Goal: Obtain resource: Download file/media

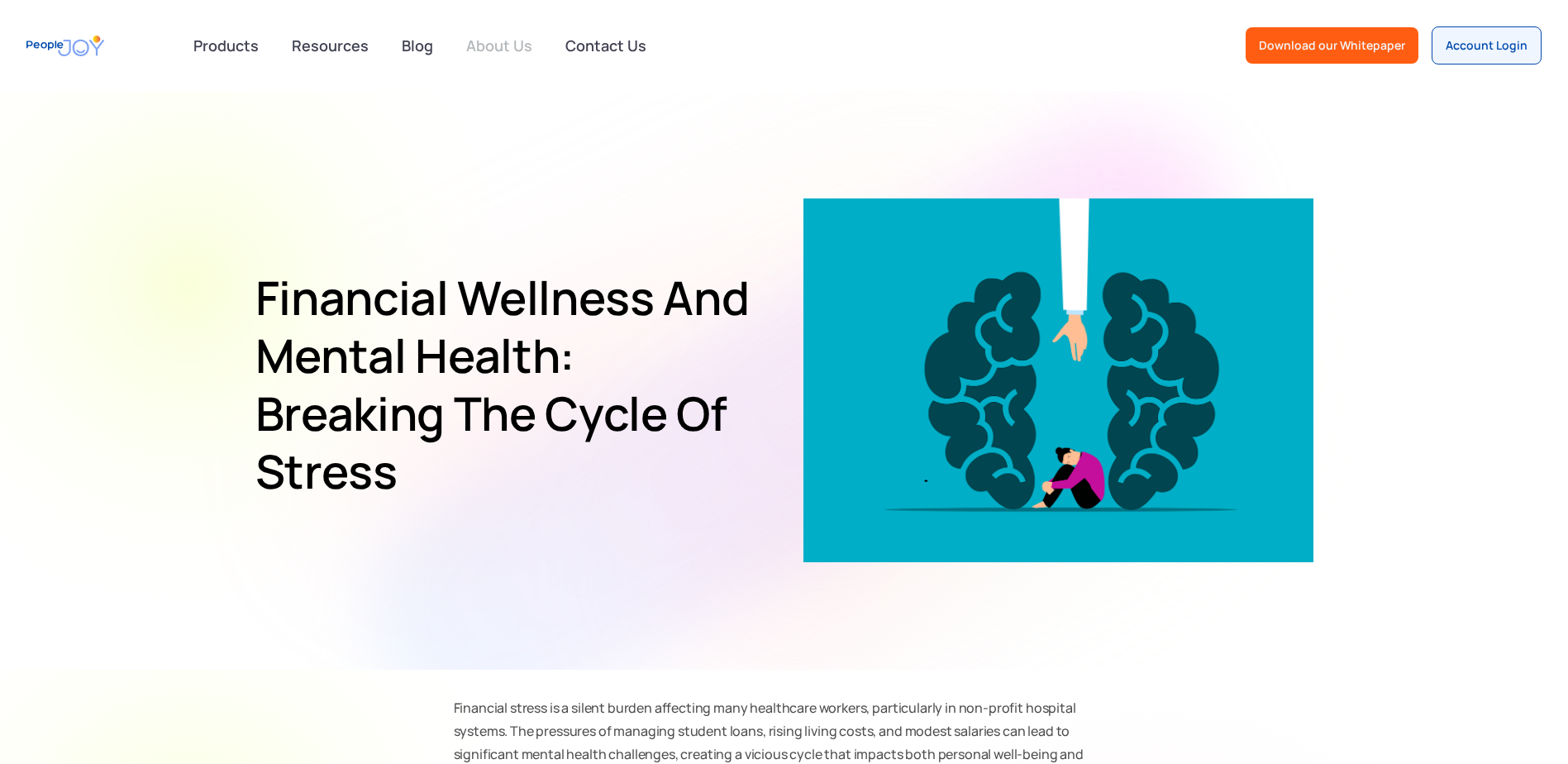
click at [497, 38] on link "About Us" at bounding box center [500, 46] width 86 height 36
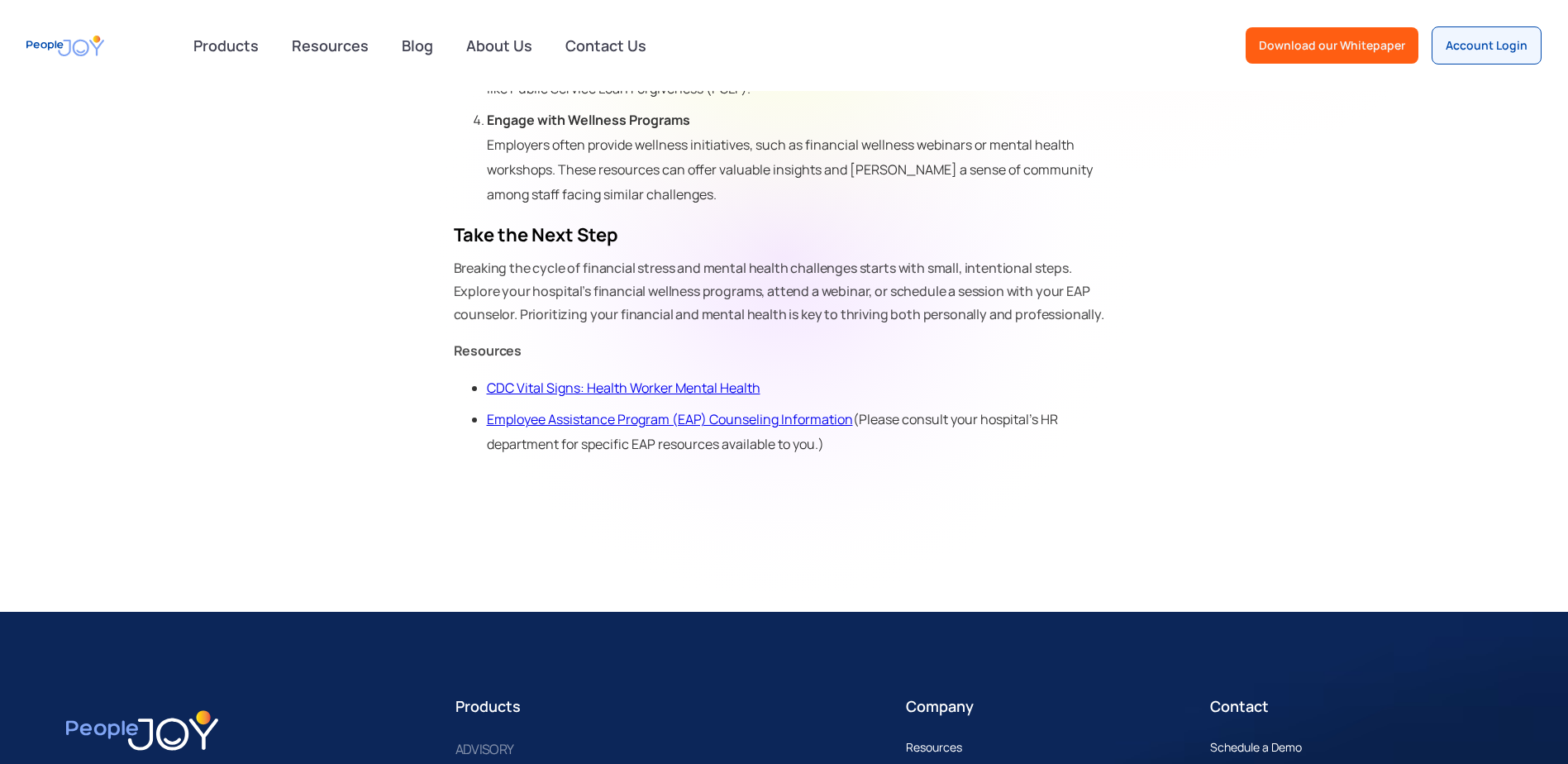
scroll to position [1322, 0]
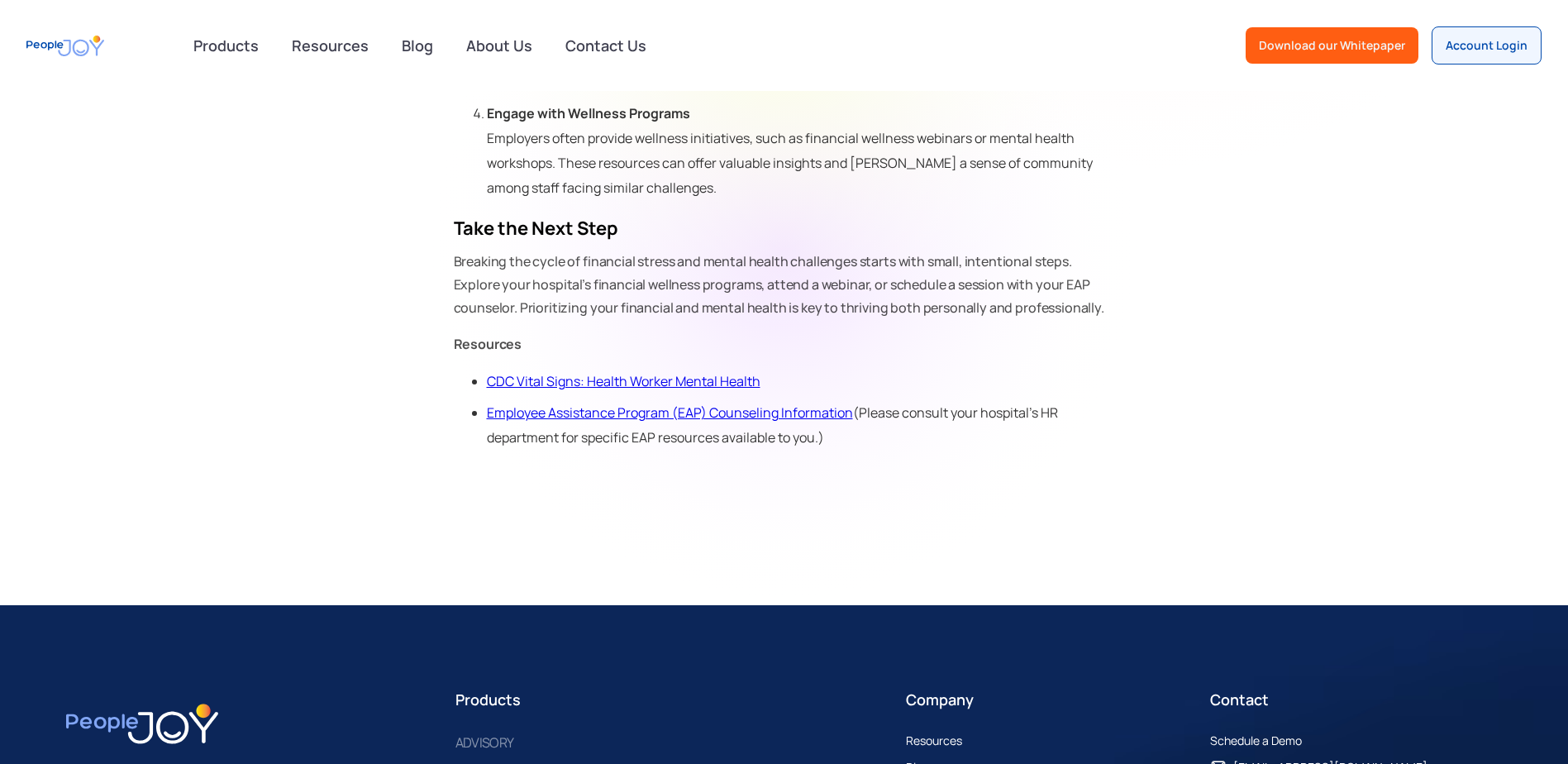
click at [738, 380] on link "CDC Vital Signs: Health Worker Mental Health" at bounding box center [623, 381] width 273 height 18
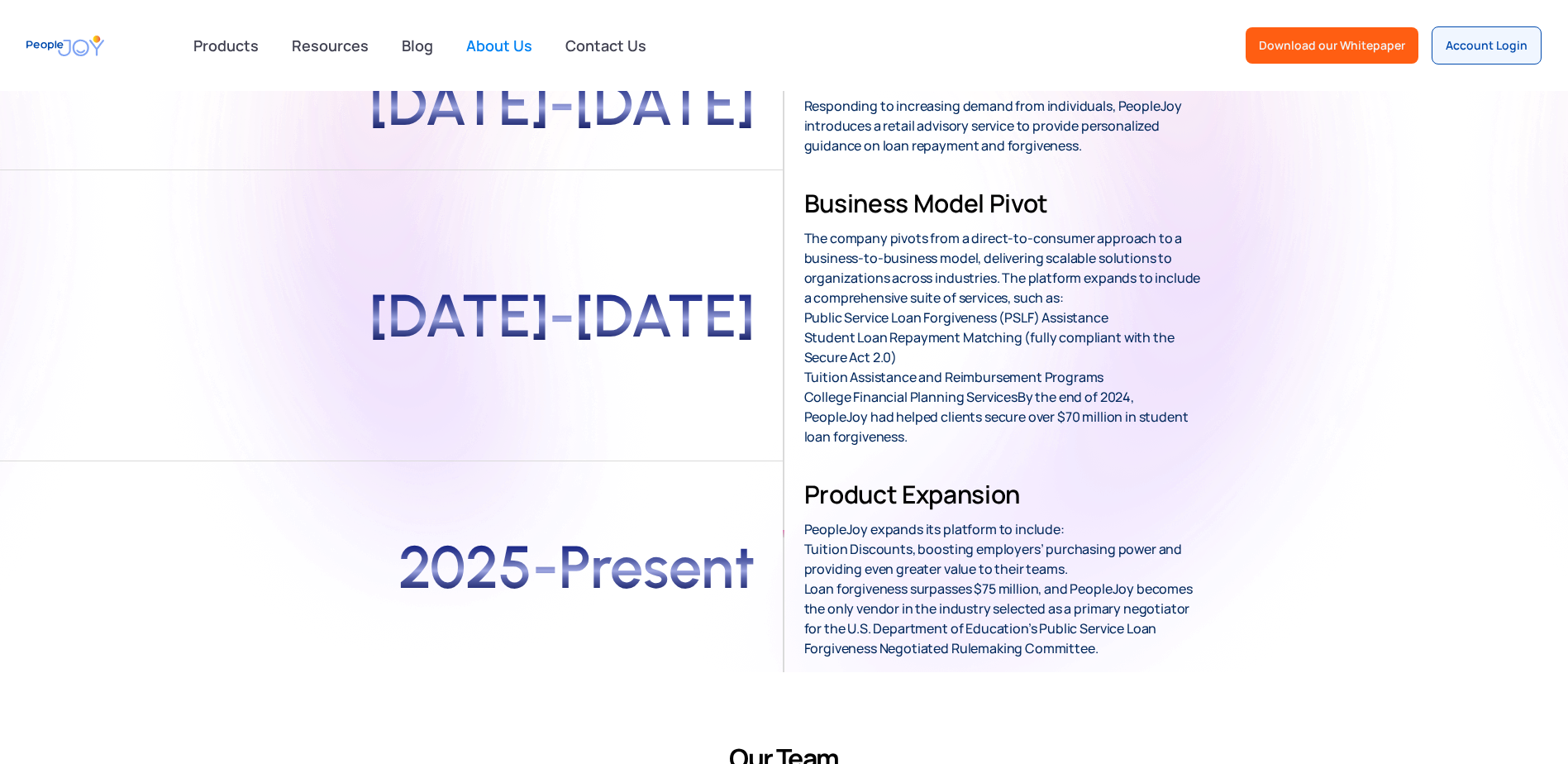
scroll to position [413, 0]
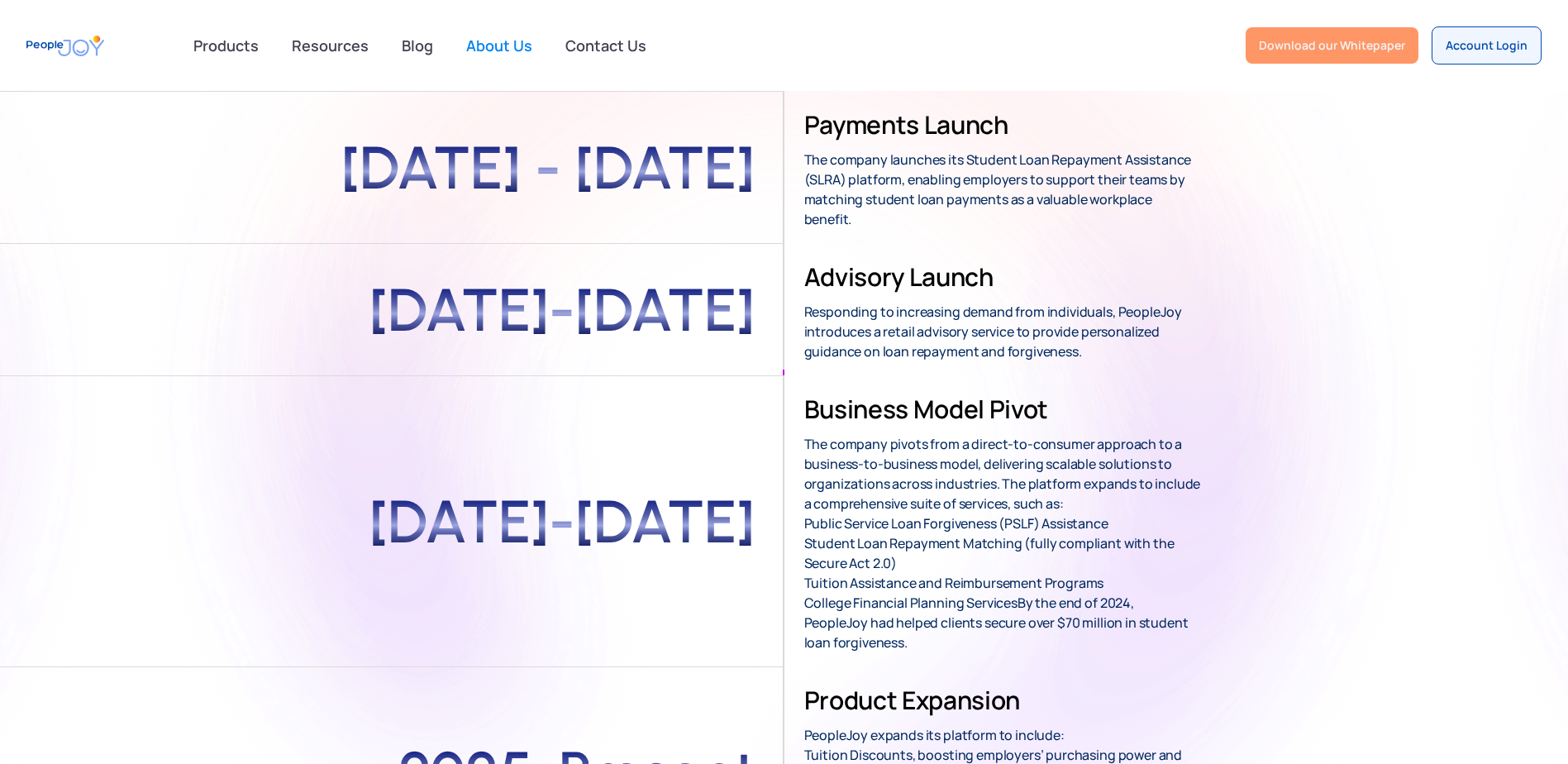
click at [1344, 54] on link "Download our Whitepaper" at bounding box center [1332, 46] width 172 height 36
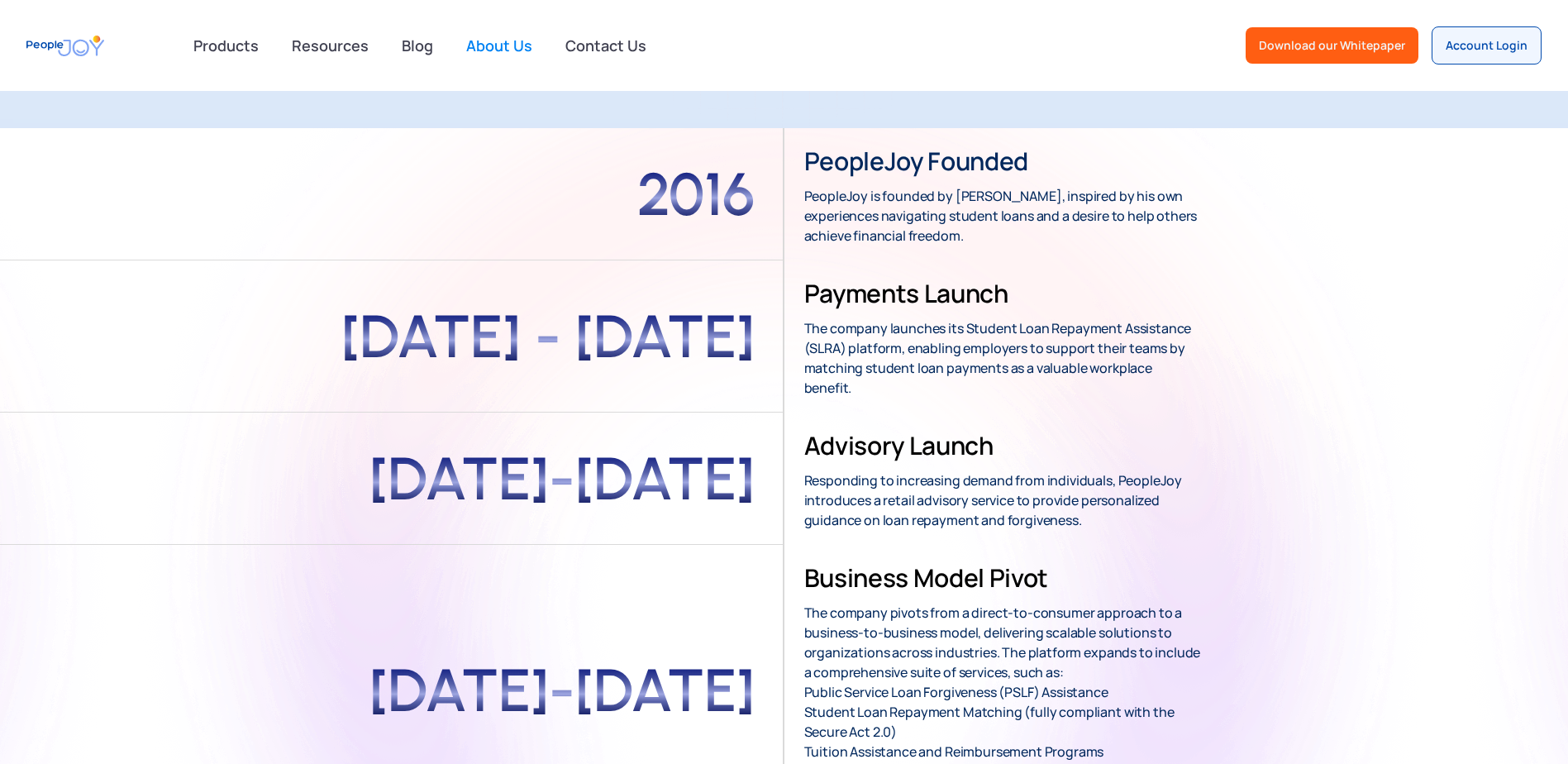
scroll to position [0, 0]
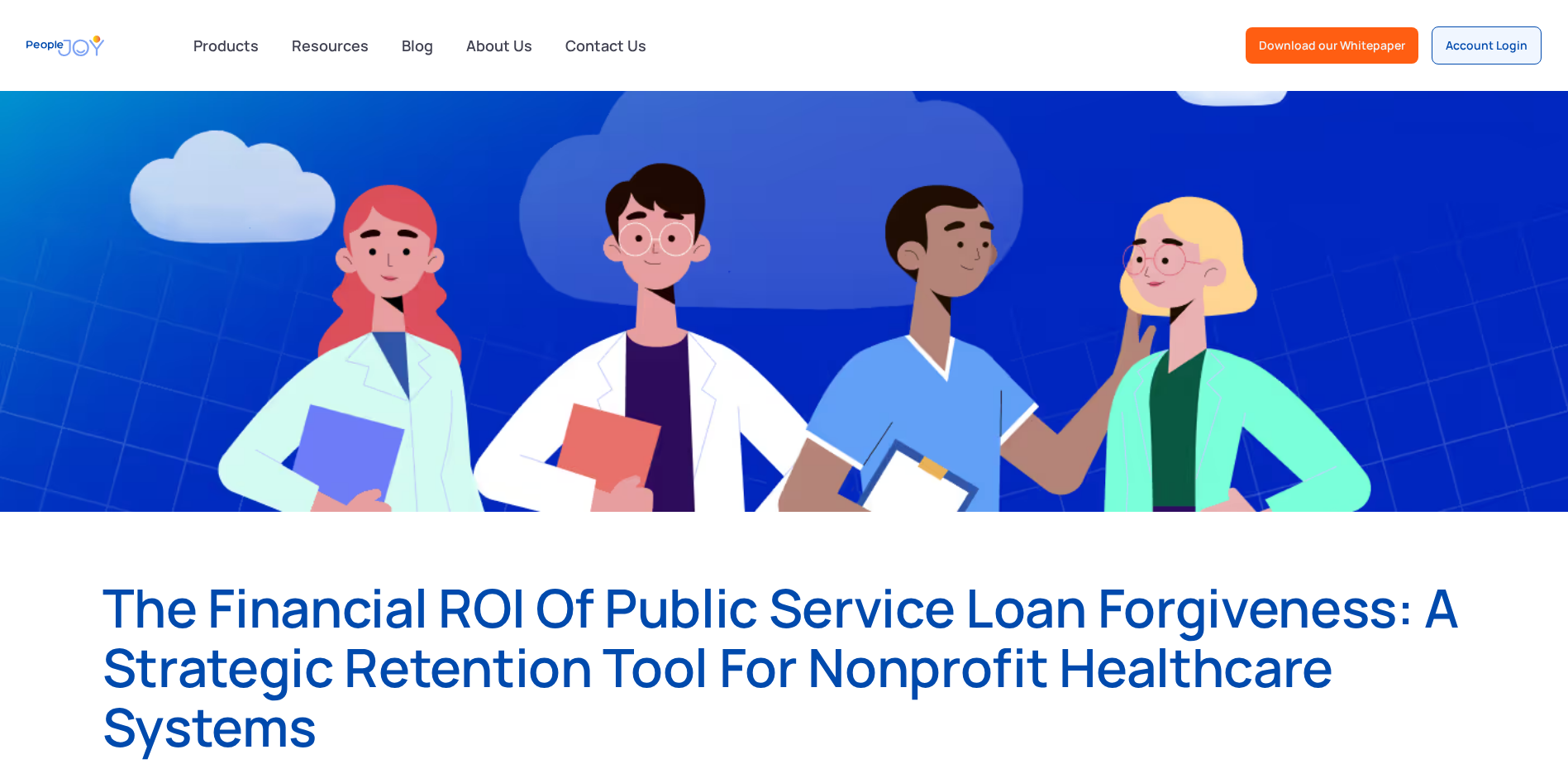
scroll to position [248, 0]
